Goal: Task Accomplishment & Management: Use online tool/utility

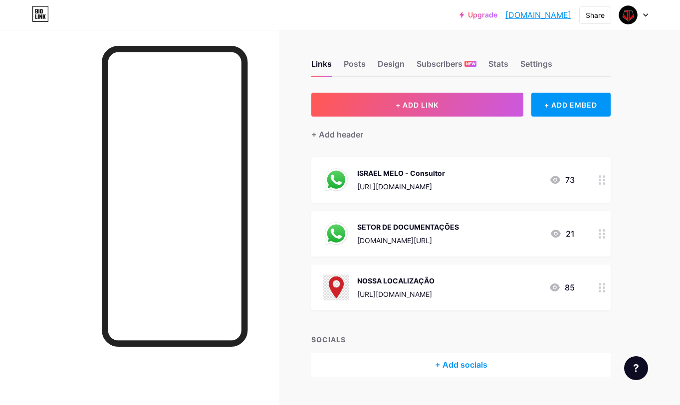
click at [525, 183] on div "ISRAEL MELO - Consultor [URL][DOMAIN_NAME] 73" at bounding box center [448, 180] width 251 height 26
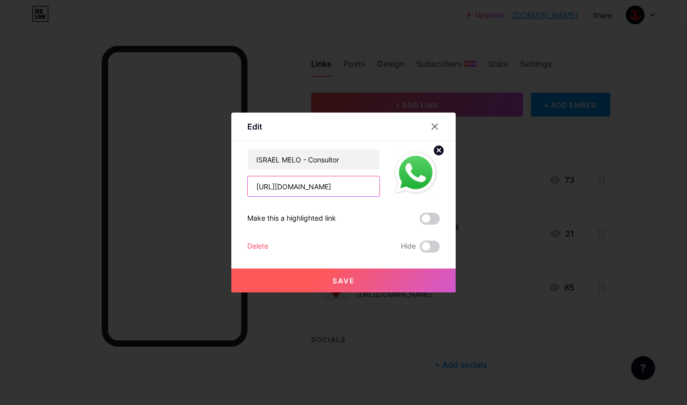
click at [361, 189] on input "[URL][DOMAIN_NAME]" at bounding box center [314, 187] width 132 height 20
click at [433, 124] on icon at bounding box center [435, 127] width 8 height 8
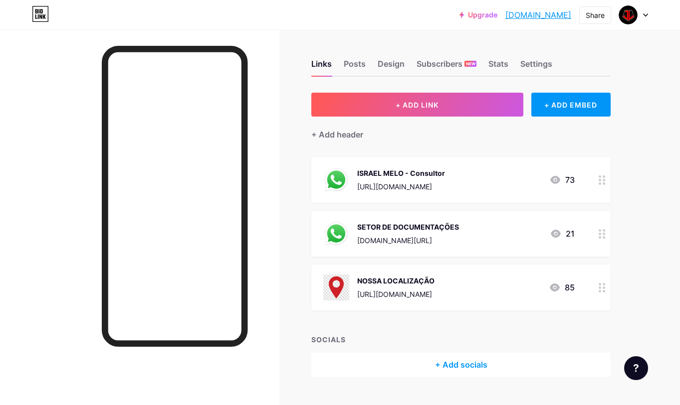
click at [593, 235] on div at bounding box center [601, 234] width 17 height 46
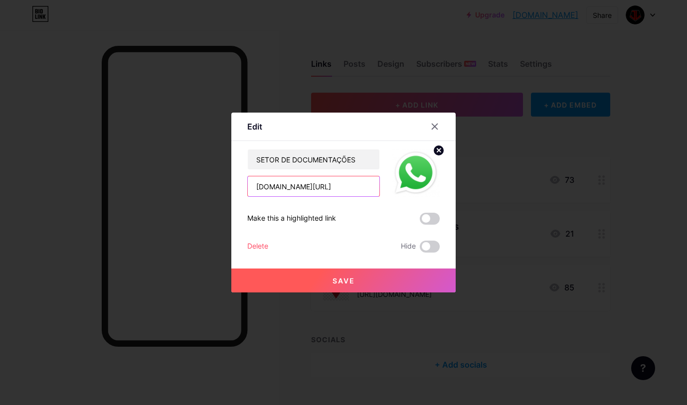
drag, startPoint x: 343, startPoint y: 188, endPoint x: 233, endPoint y: 200, distance: 110.4
click at [233, 200] on div "Edit Content YouTube Play YouTube video without leaving your page. ADD Vimeo Pl…" at bounding box center [343, 203] width 224 height 180
click at [437, 124] on div at bounding box center [435, 127] width 18 height 18
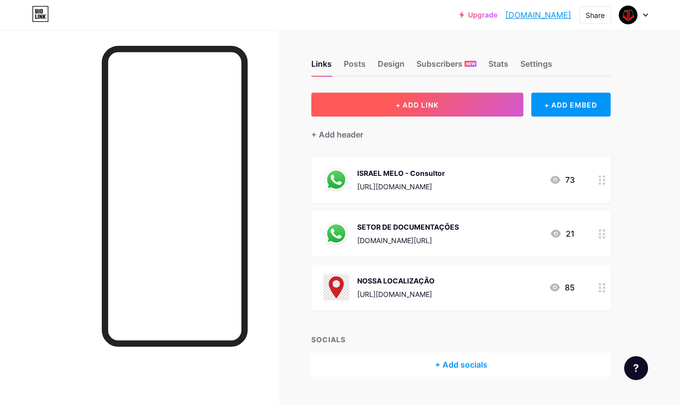
click at [438, 115] on button "+ ADD LINK" at bounding box center [417, 105] width 212 height 24
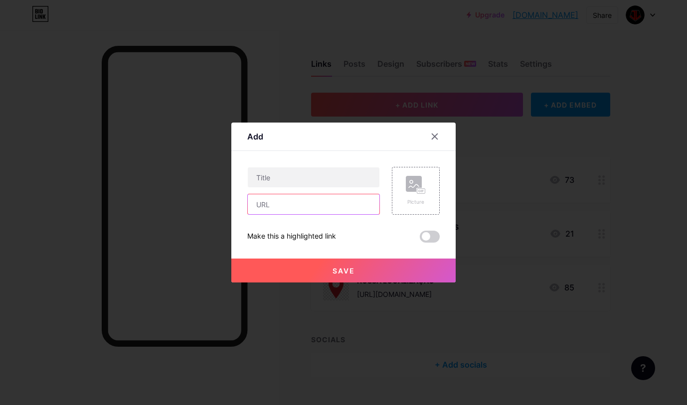
click at [277, 206] on input "text" at bounding box center [314, 204] width 132 height 20
paste input "[DOMAIN_NAME][URL]"
type input "[DOMAIN_NAME][URL]"
click at [313, 177] on input "text" at bounding box center [314, 178] width 132 height 20
type input "[PERSON_NAME] - Consultor"
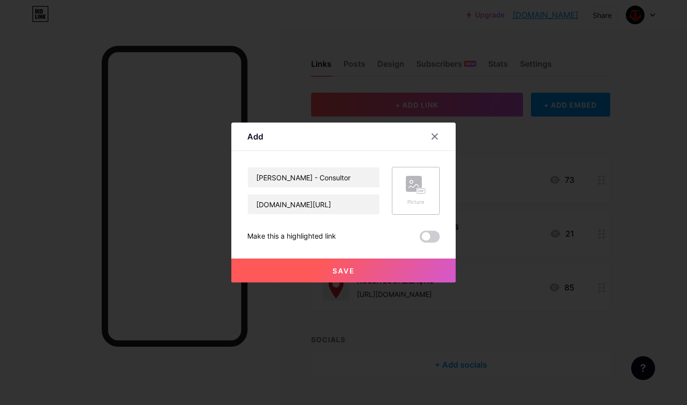
click at [412, 187] on rect at bounding box center [414, 184] width 16 height 16
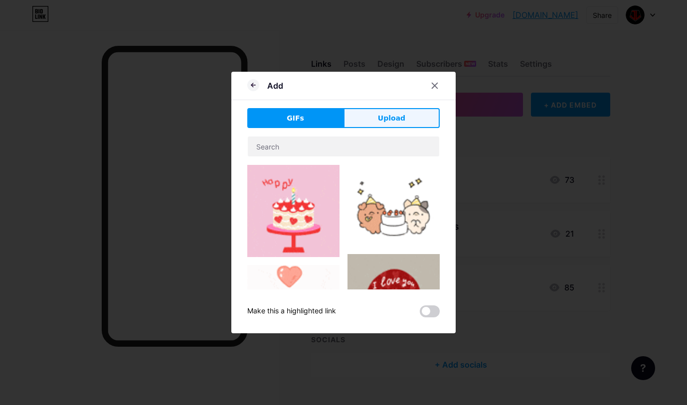
click at [386, 123] on span "Upload" at bounding box center [391, 118] width 27 height 10
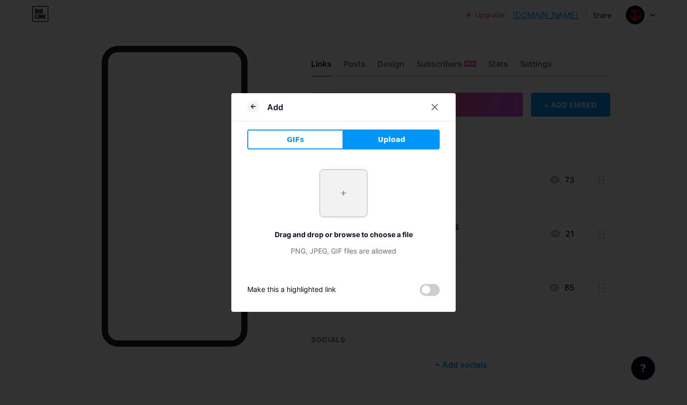
click at [341, 198] on input "file" at bounding box center [343, 193] width 47 height 47
type input "C:\fakepath\WhatsApp.svg (1).webp"
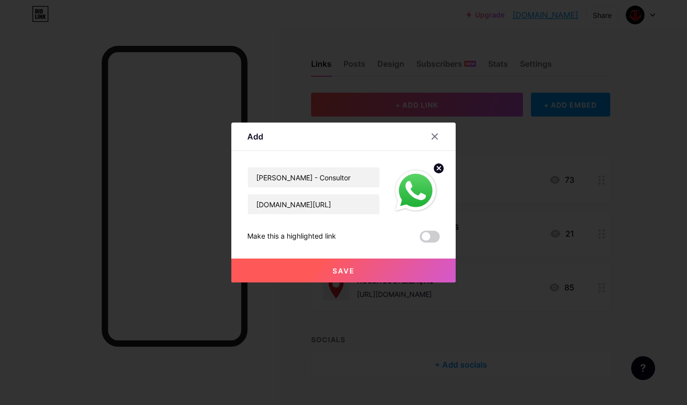
click at [356, 266] on button "Save" at bounding box center [343, 271] width 224 height 24
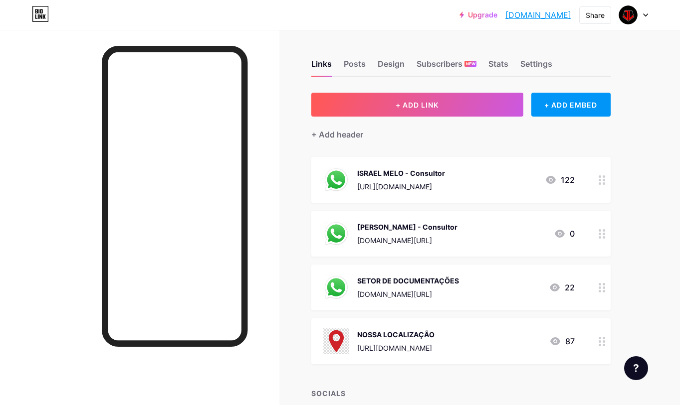
click at [464, 234] on div "[PERSON_NAME] - Consultor [DOMAIN_NAME][URL] 0" at bounding box center [448, 234] width 251 height 26
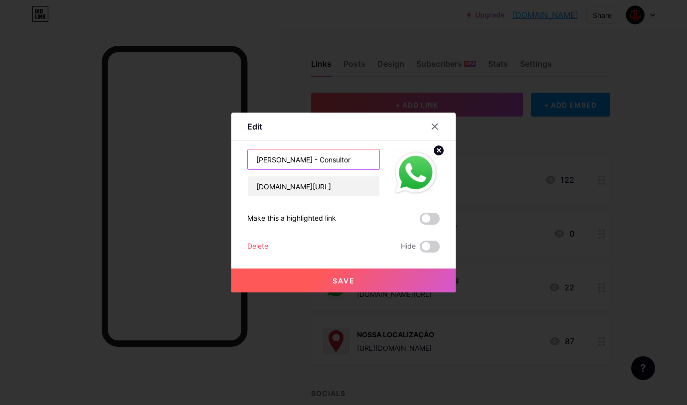
click at [298, 161] on input "[PERSON_NAME] - Consultor" at bounding box center [314, 160] width 132 height 20
click at [305, 162] on input "[PERSON_NAME] - Consultor" at bounding box center [314, 160] width 132 height 20
click at [301, 162] on input "[PERSON_NAME] - Consultor" at bounding box center [314, 160] width 132 height 20
type input "[PERSON_NAME] - Consultor"
click at [339, 277] on span "Save" at bounding box center [344, 281] width 22 height 8
